Goal: Task Accomplishment & Management: Manage account settings

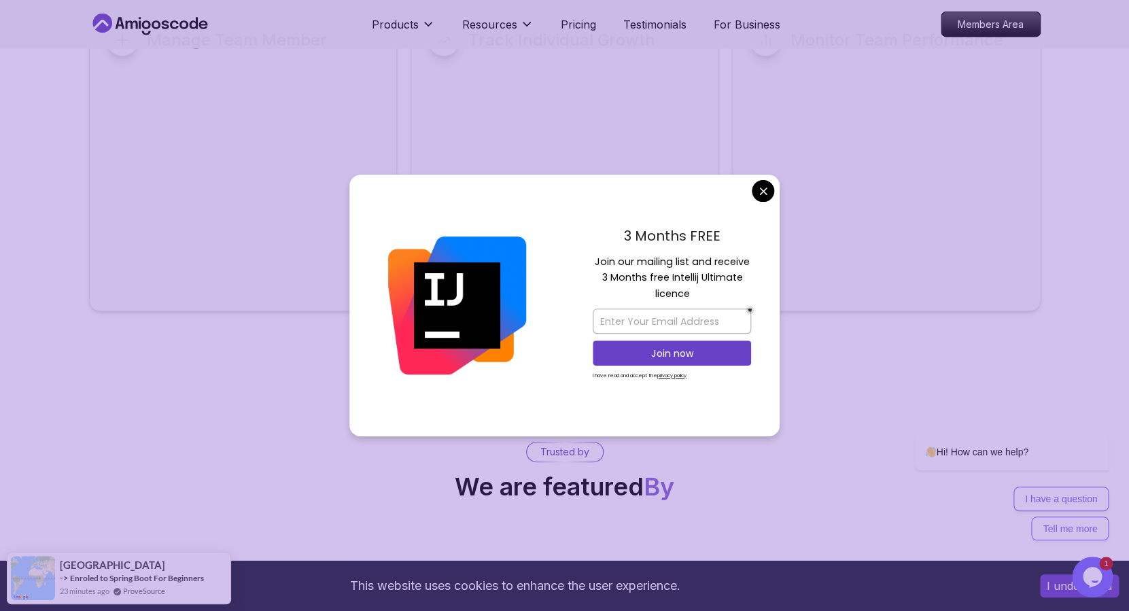
scroll to position [6040, 0]
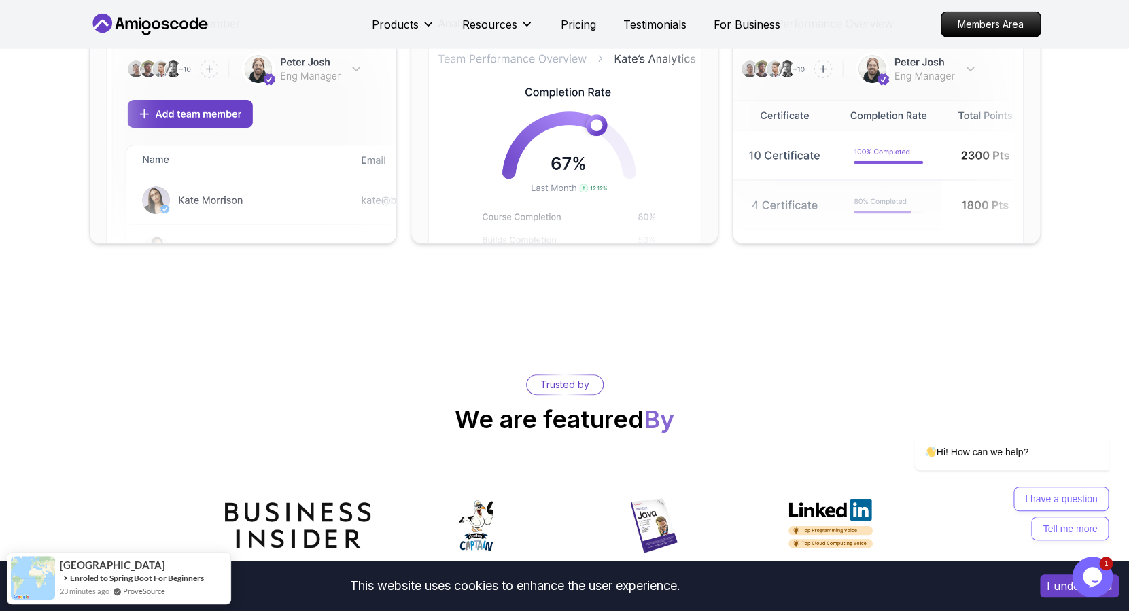
click at [974, 37] on link "Members Area" at bounding box center [990, 24] width 95 height 24
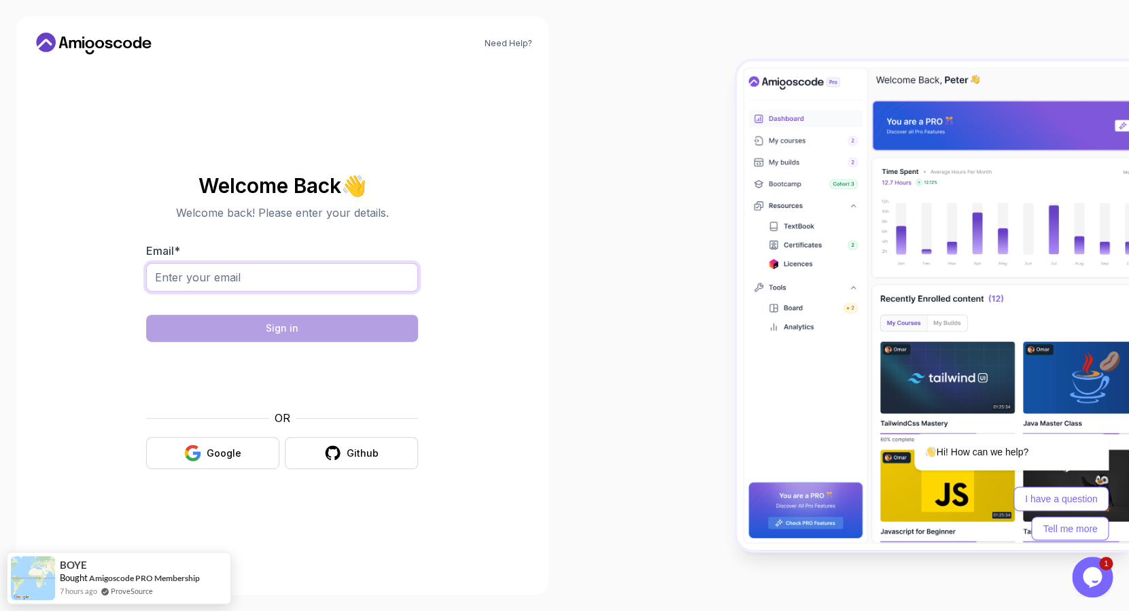
click at [314, 281] on input "Email *" at bounding box center [282, 277] width 272 height 29
click at [146, 292] on div at bounding box center [146, 292] width 0 height 0
click at [369, 275] on input "Email *" at bounding box center [282, 277] width 272 height 29
click at [523, 282] on div "Need Help? Welcome Back 👋 Welcome back! Please enter your details. Email * Sign…" at bounding box center [282, 305] width 532 height 578
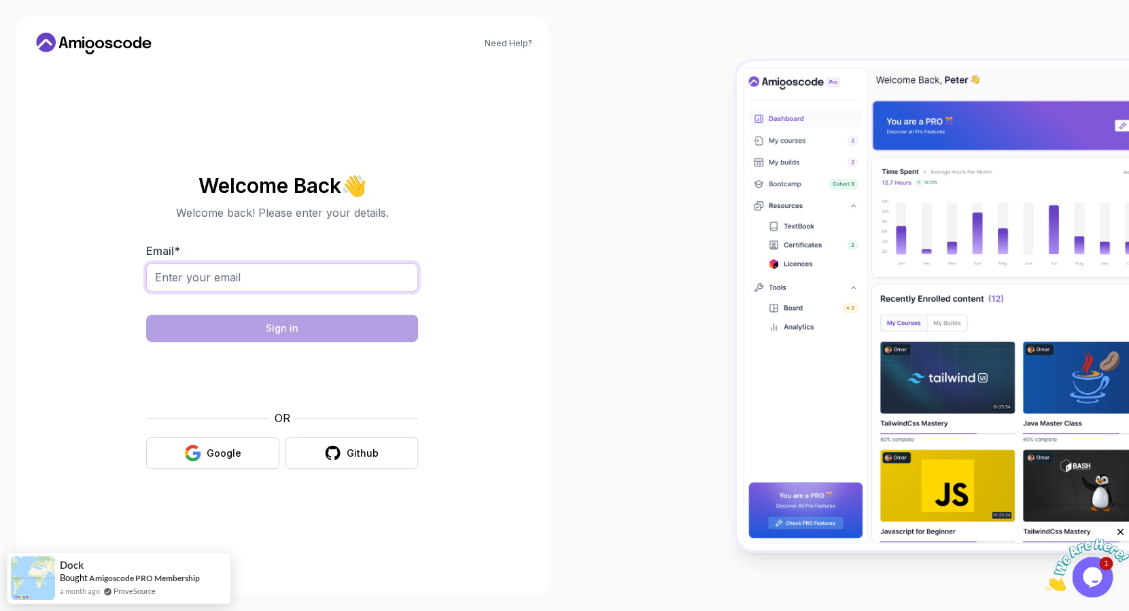
click at [229, 279] on input "Email *" at bounding box center [282, 277] width 272 height 29
click at [212, 466] on button "Google" at bounding box center [212, 453] width 133 height 32
click at [146, 292] on div at bounding box center [146, 292] width 0 height 0
click at [602, 177] on div at bounding box center [847, 305] width 565 height 611
click at [249, 447] on button "Google" at bounding box center [212, 453] width 133 height 32
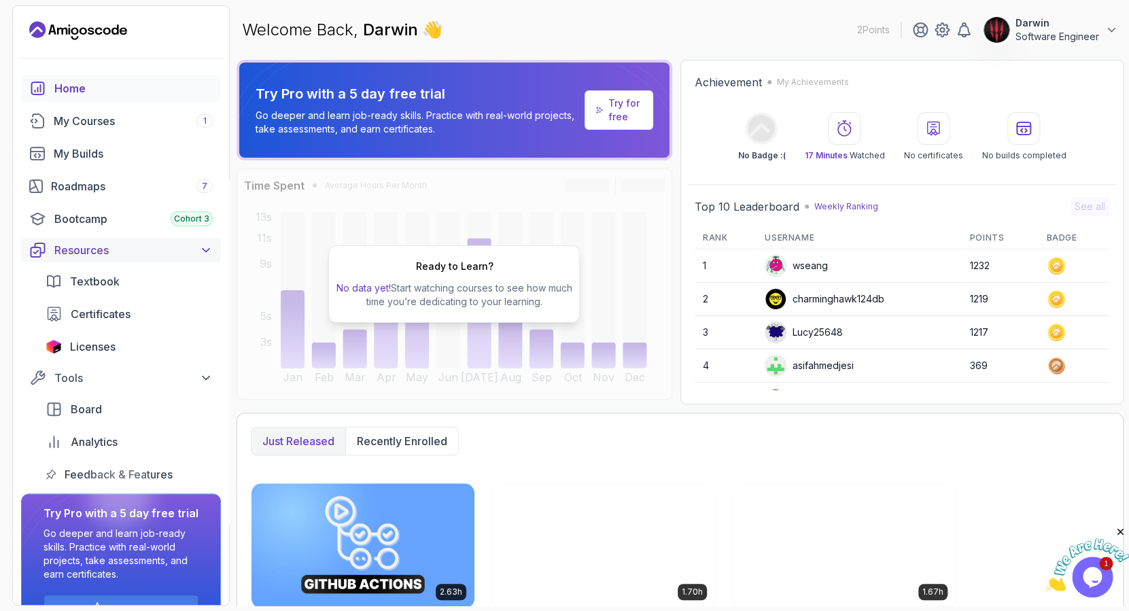
scroll to position [37, 0]
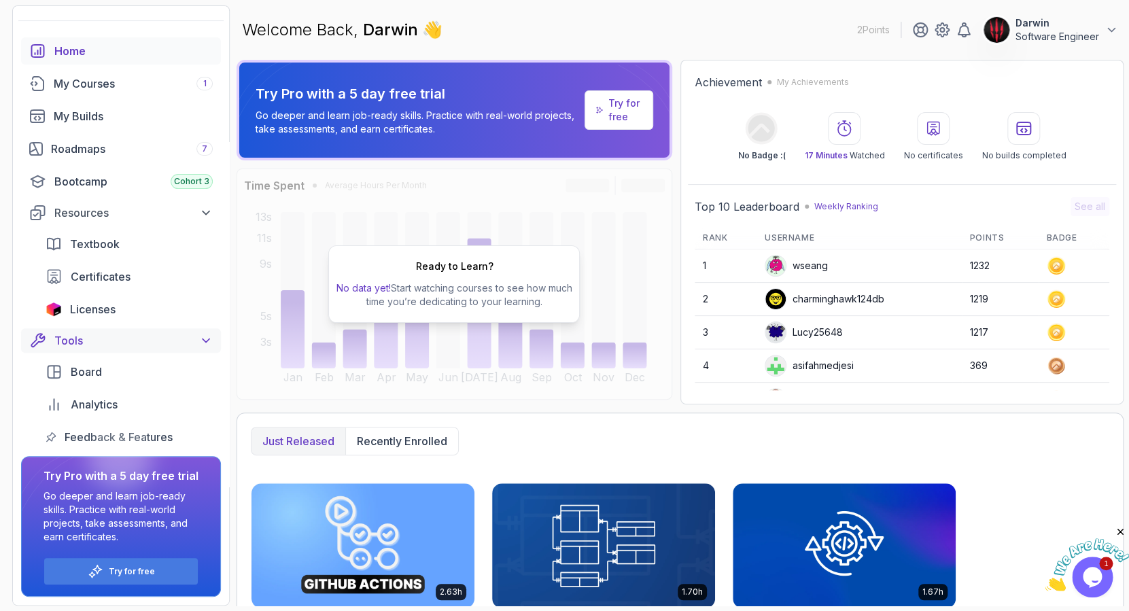
click at [195, 347] on div "Tools" at bounding box center [133, 340] width 158 height 16
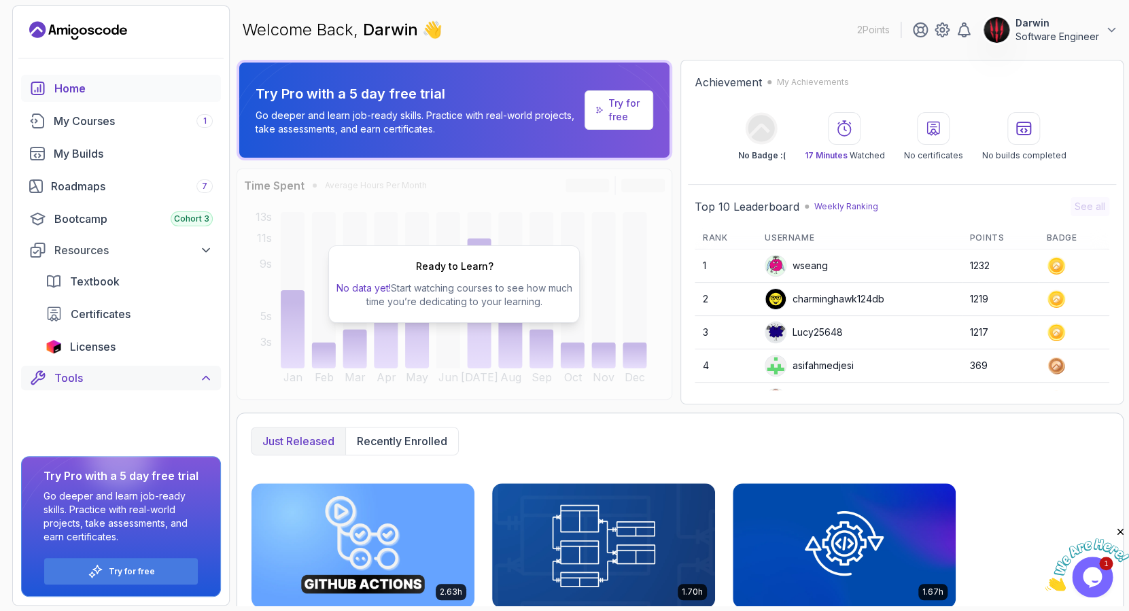
click at [195, 373] on div "Tools" at bounding box center [133, 378] width 158 height 16
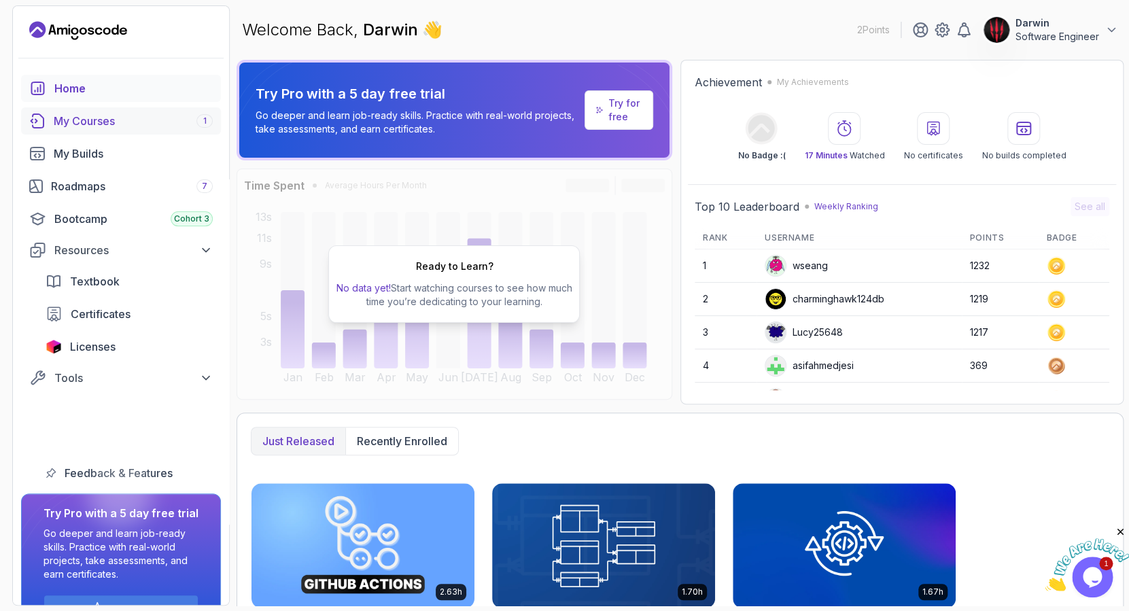
click at [139, 119] on div "My Courses 1" at bounding box center [133, 121] width 159 height 16
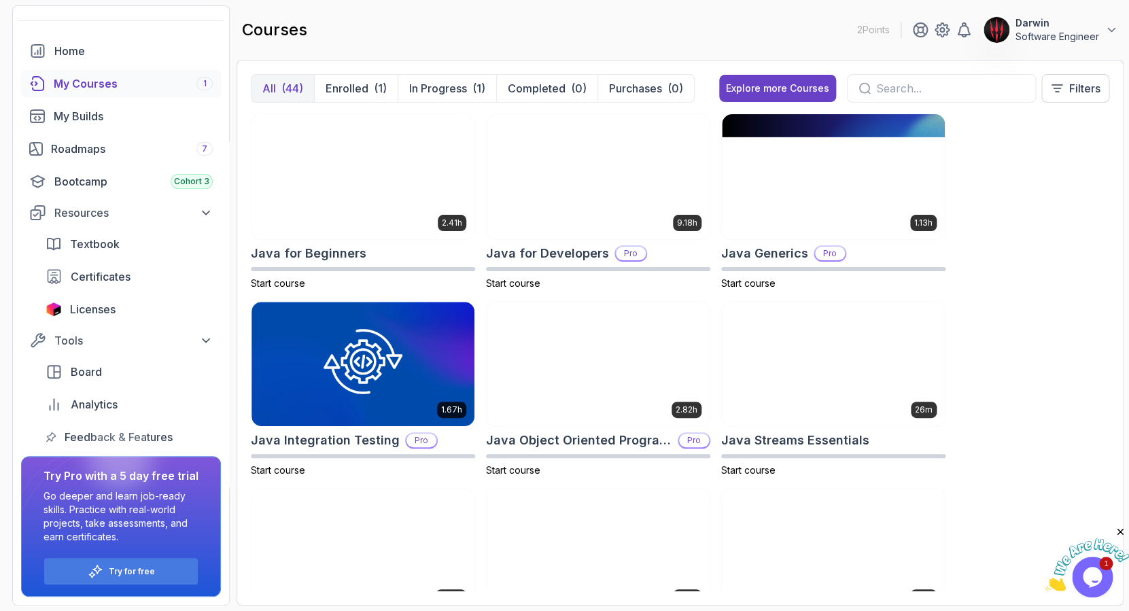
scroll to position [941, 0]
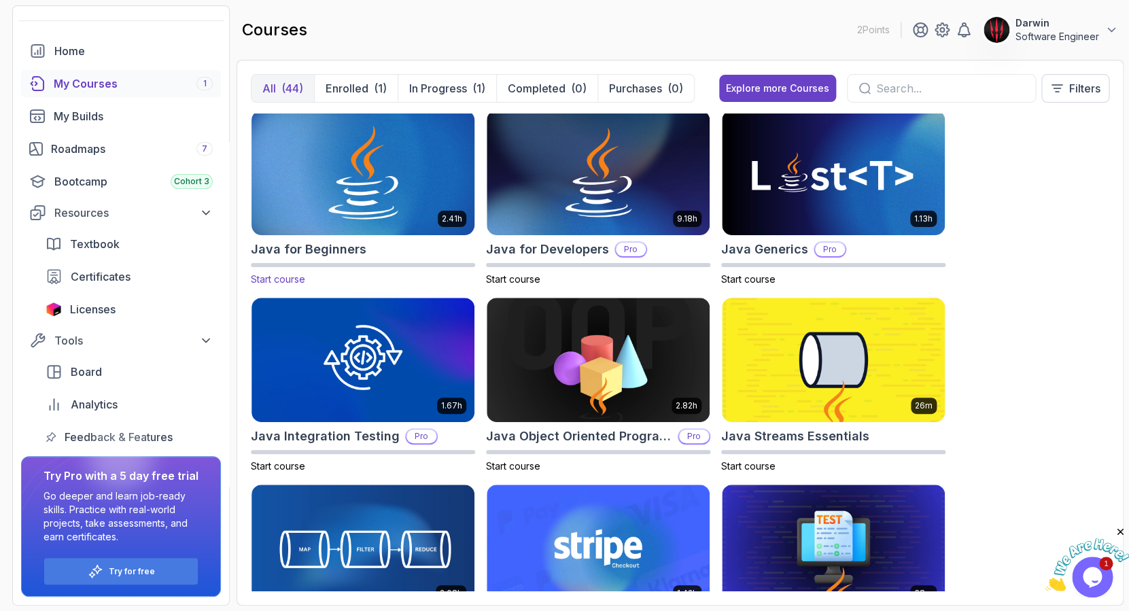
click at [331, 245] on h2 "Java for Beginners" at bounding box center [309, 249] width 116 height 19
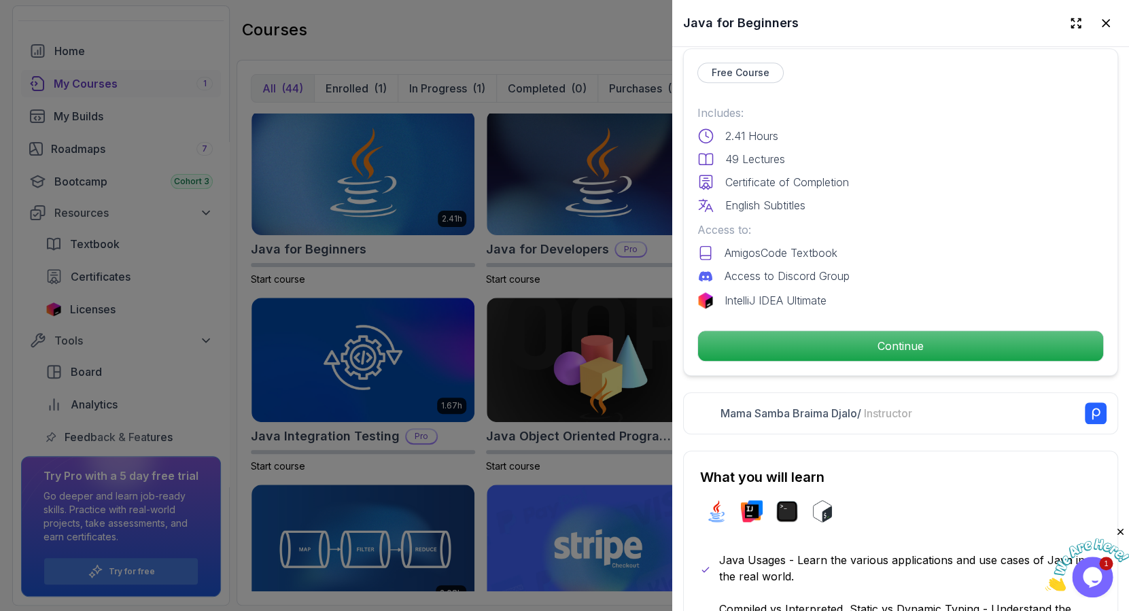
scroll to position [0, 0]
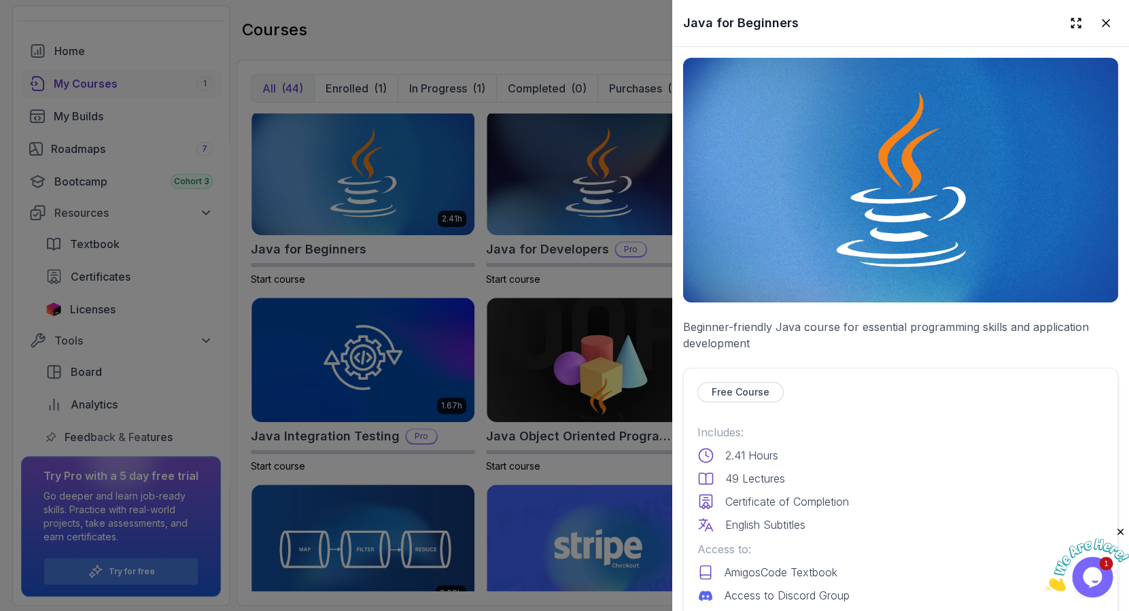
click at [593, 256] on div at bounding box center [564, 305] width 1129 height 611
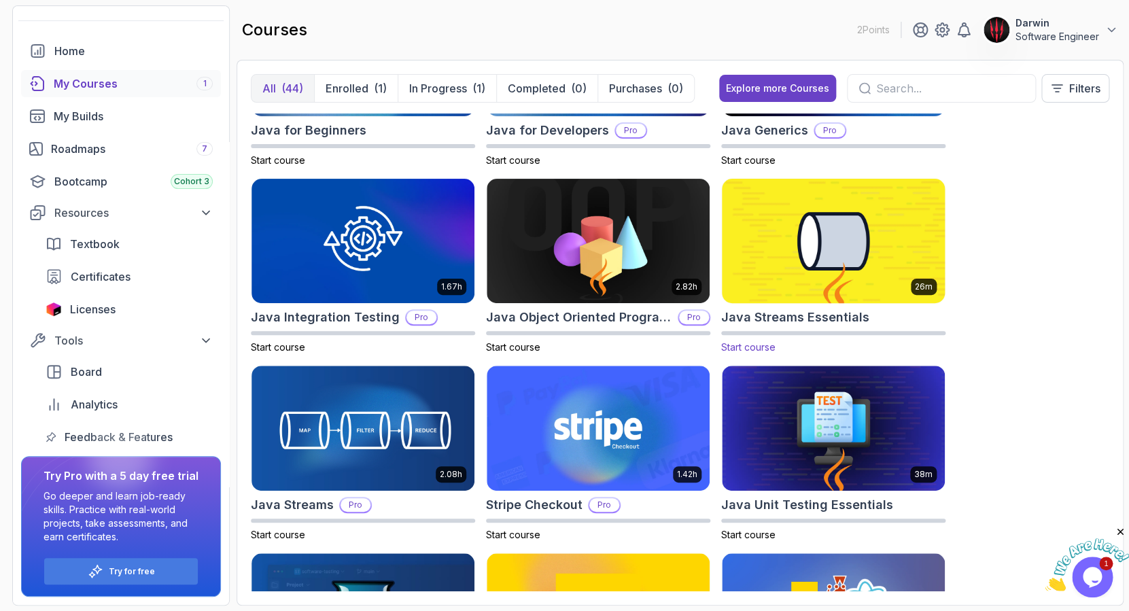
scroll to position [1141, 0]
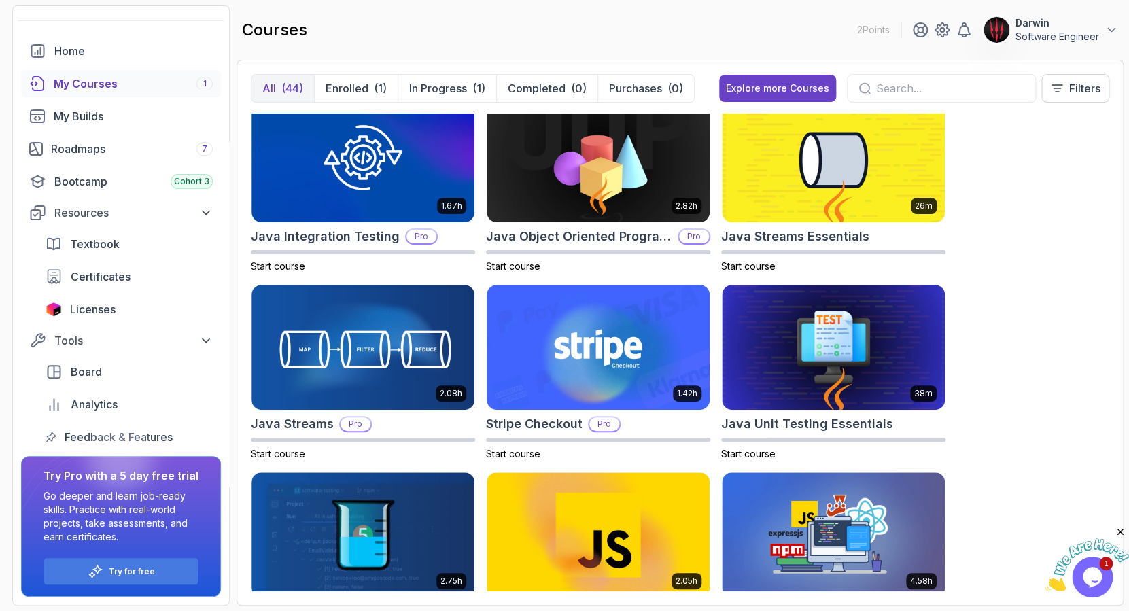
click at [1092, 27] on p "Darwin" at bounding box center [1058, 23] width 84 height 14
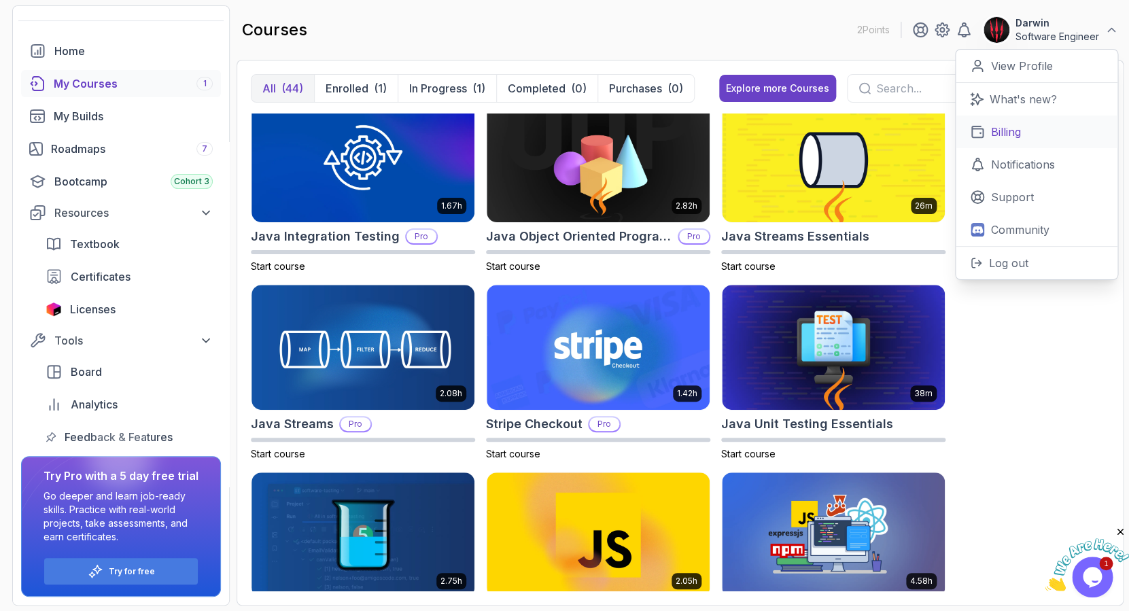
click at [1020, 133] on p "Billing" at bounding box center [1006, 132] width 30 height 16
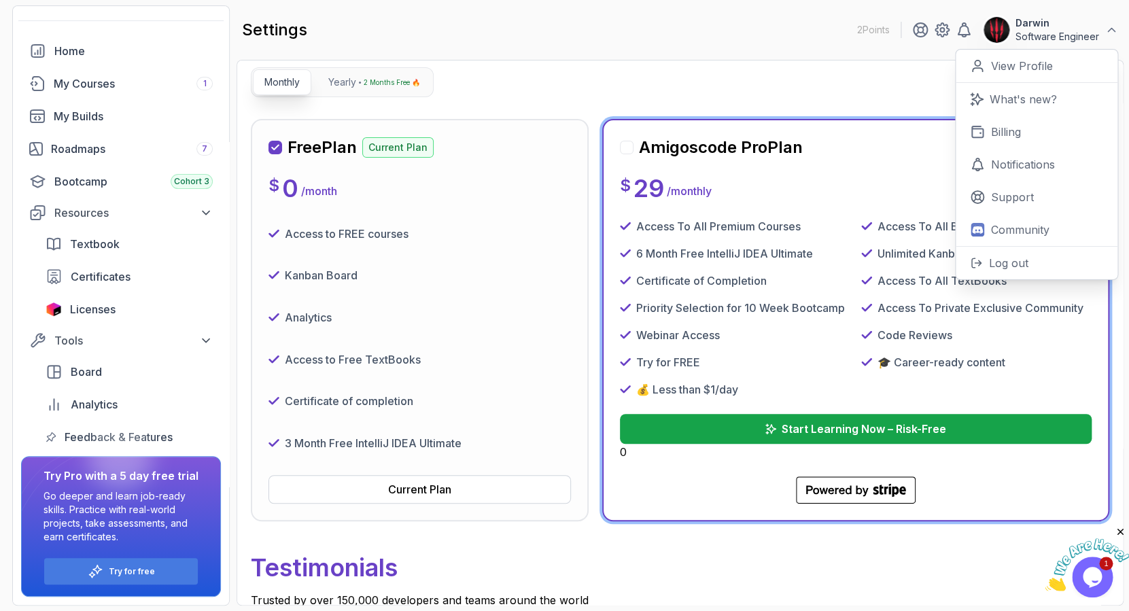
scroll to position [127, 0]
